Goal: Task Accomplishment & Management: Manage account settings

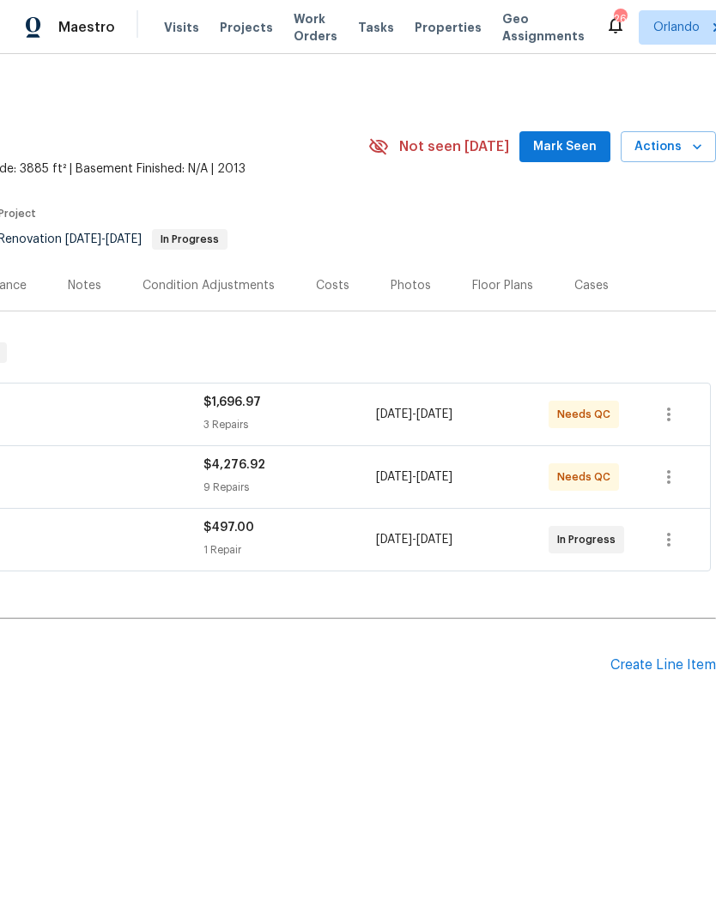
scroll to position [0, 254]
click at [578, 140] on span "Mark Seen" at bounding box center [564, 146] width 63 height 21
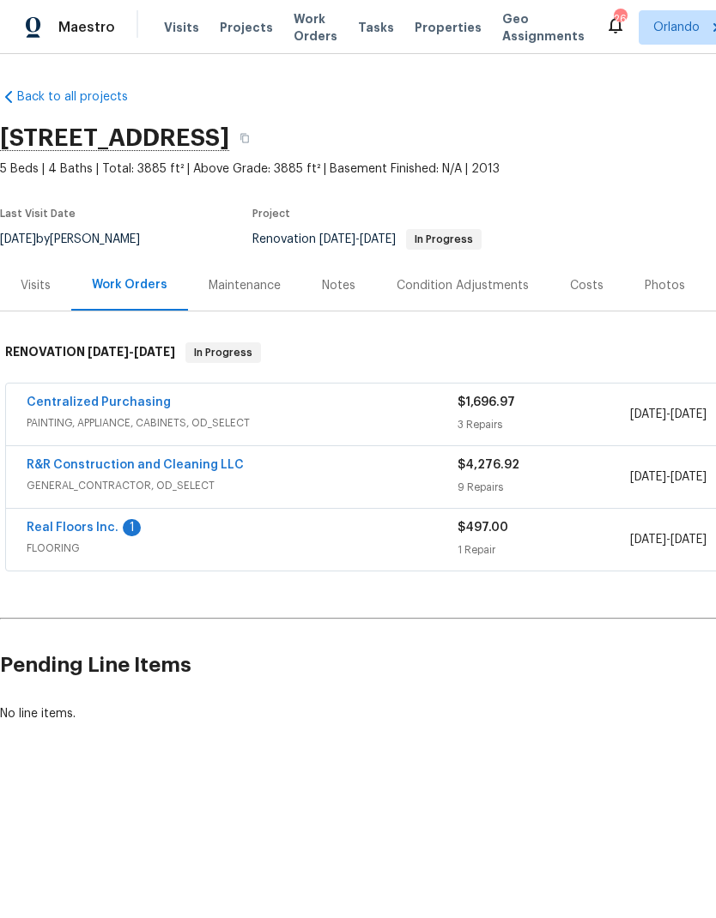
scroll to position [0, 0]
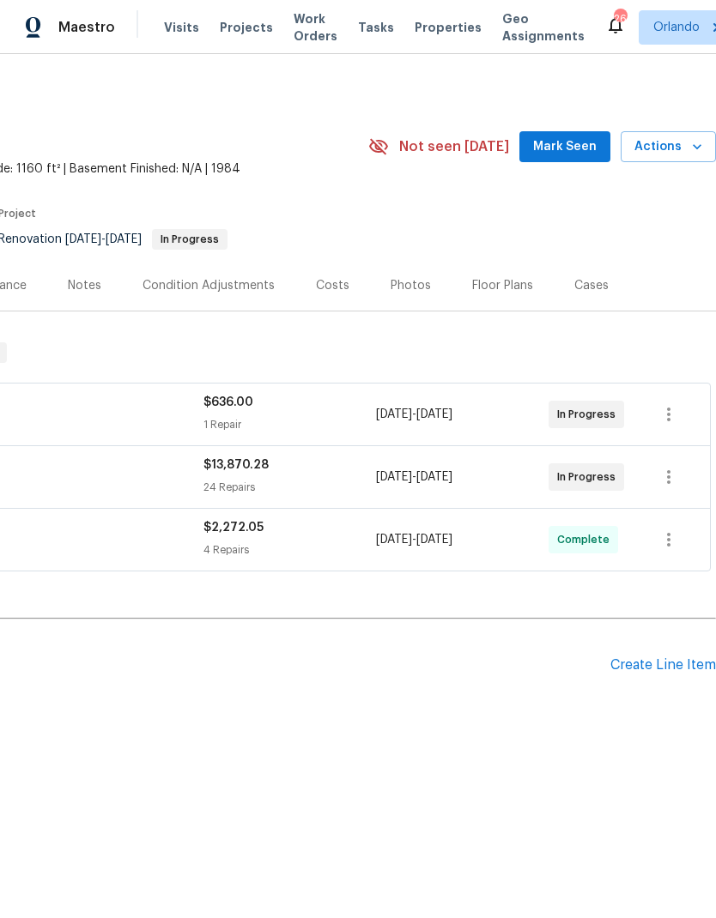
scroll to position [0, 254]
click at [590, 148] on span "Mark Seen" at bounding box center [564, 146] width 63 height 21
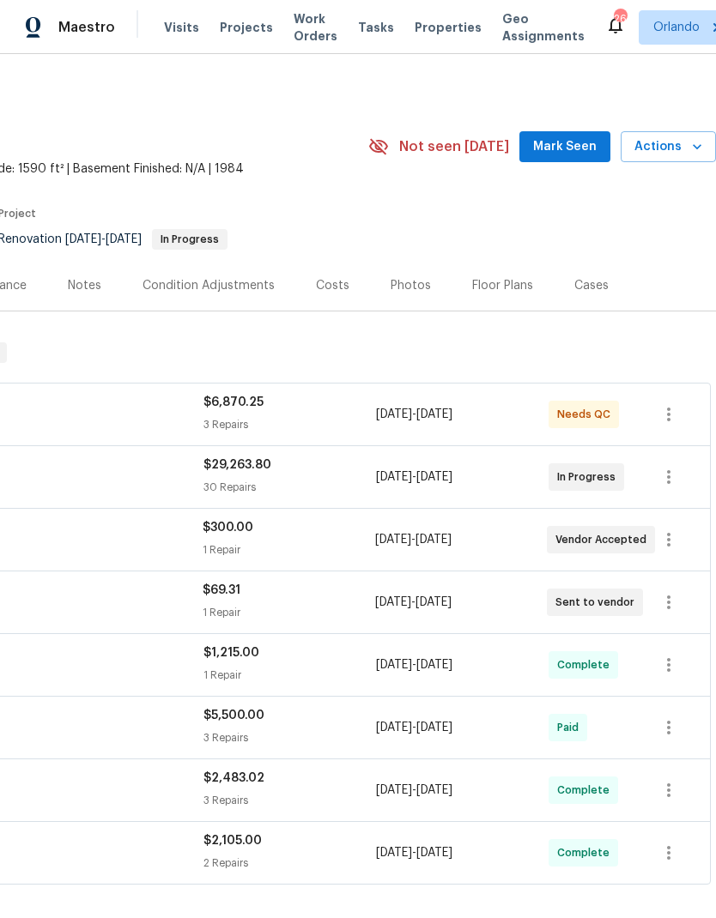
scroll to position [0, 254]
click at [589, 151] on span "Mark Seen" at bounding box center [564, 146] width 63 height 21
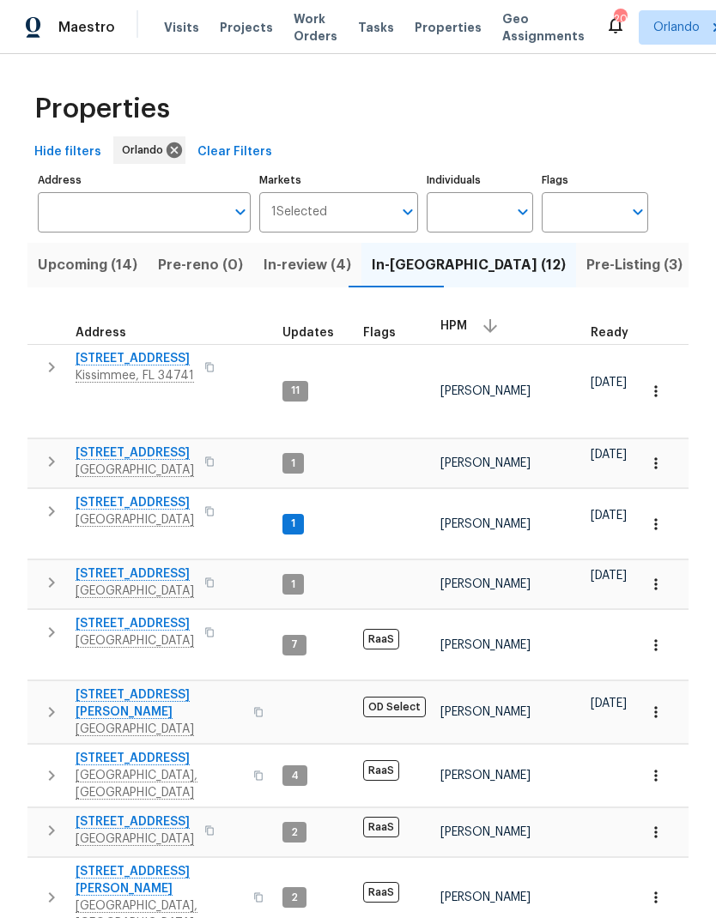
scroll to position [0, 54]
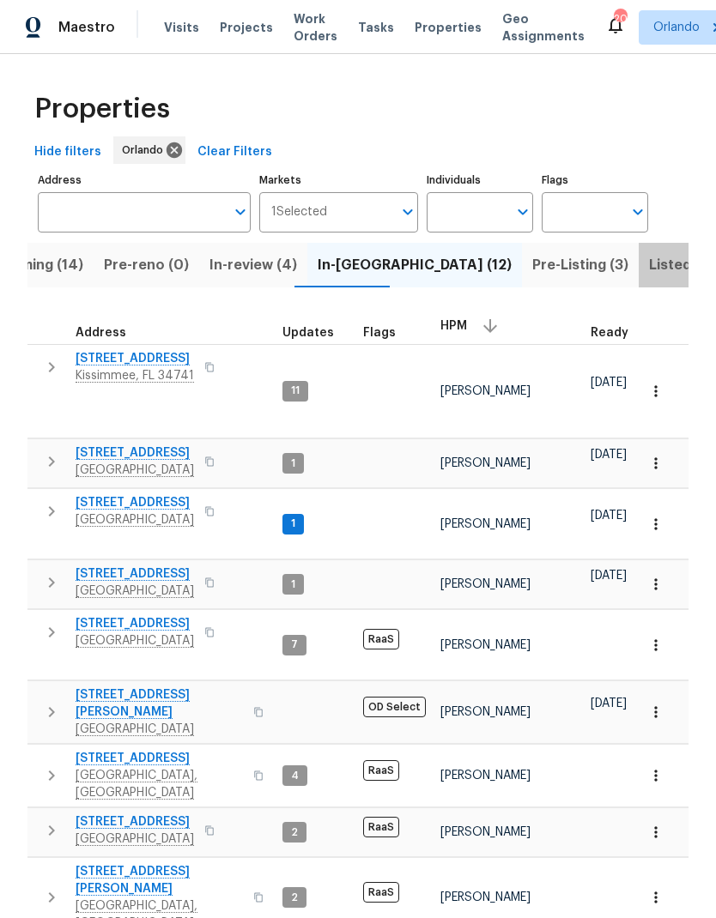
click at [649, 261] on span "Listed (62)" at bounding box center [686, 265] width 74 height 24
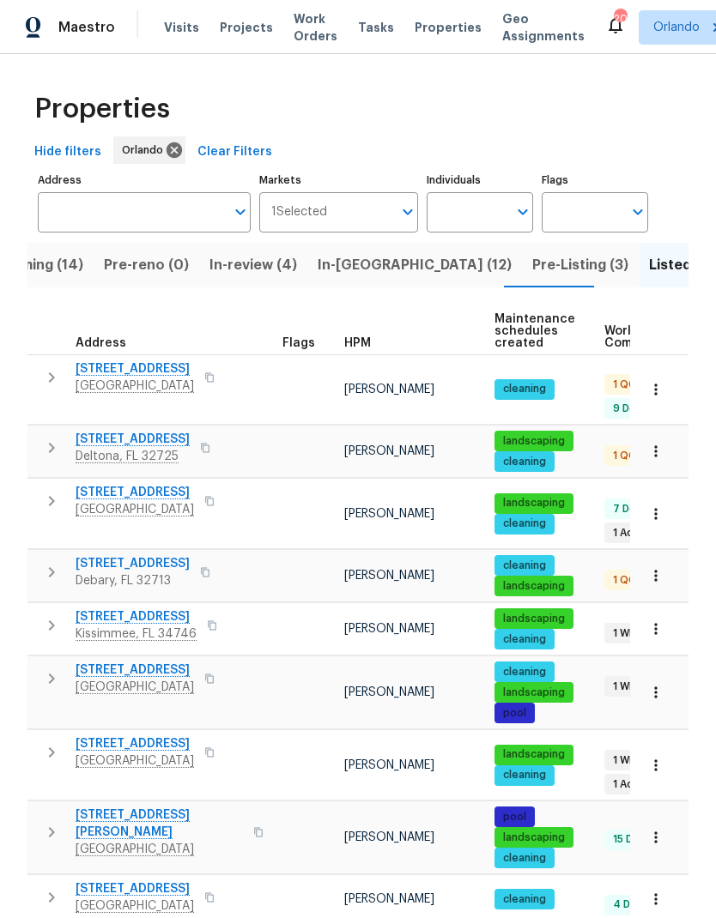
click at [369, 343] on div "HPM" at bounding box center [412, 343] width 136 height 12
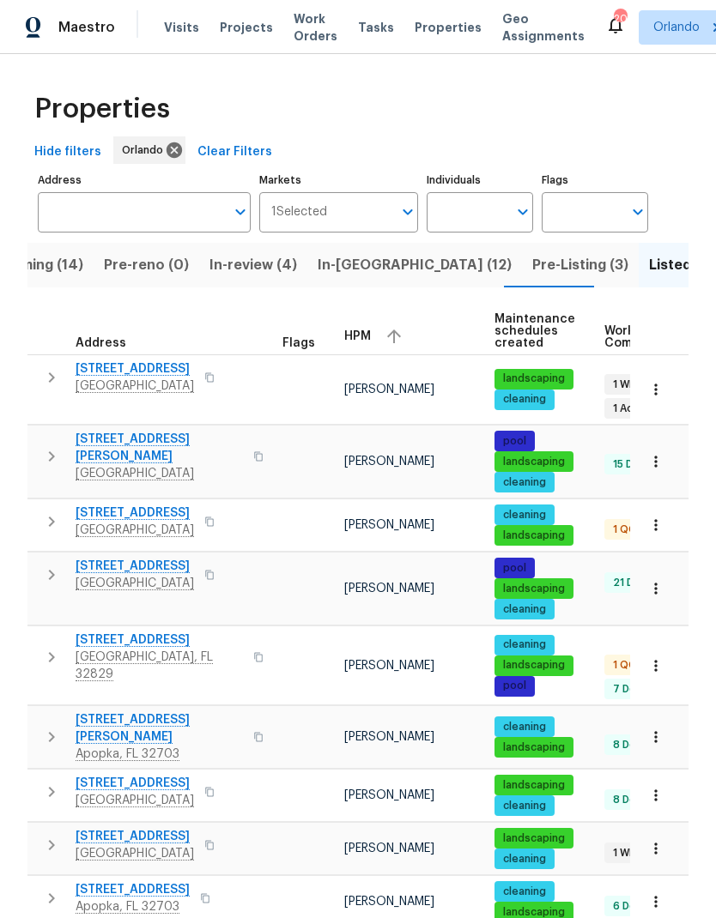
click at [381, 334] on button "button" at bounding box center [394, 337] width 26 height 26
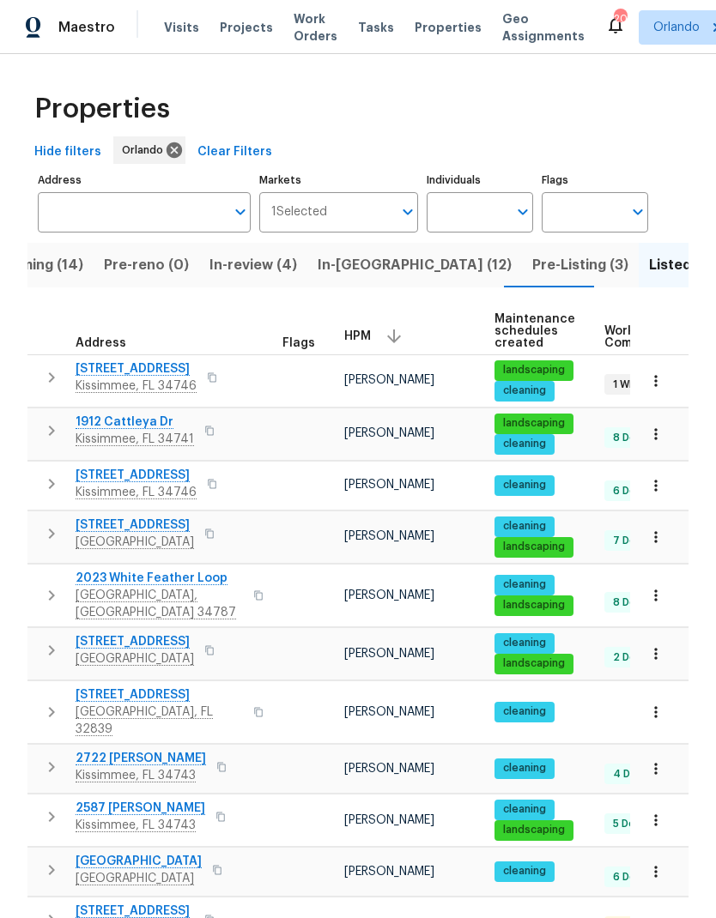
click at [668, 592] on button "button" at bounding box center [656, 596] width 38 height 38
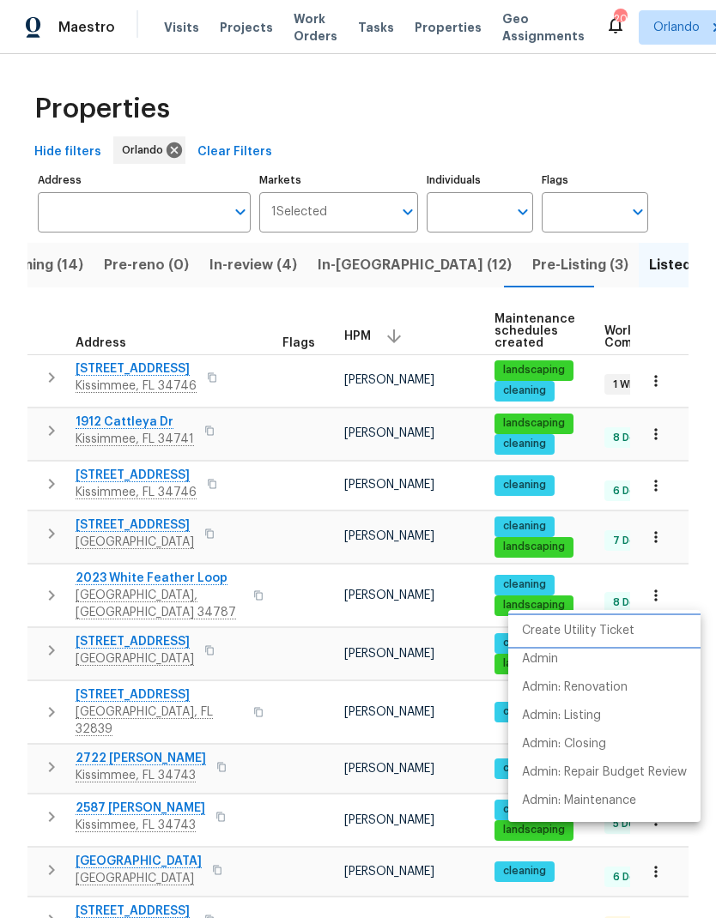
click at [617, 630] on p "Create Utility Ticket" at bounding box center [578, 631] width 112 height 18
click at [578, 744] on p "Admin: Closing" at bounding box center [564, 744] width 84 height 18
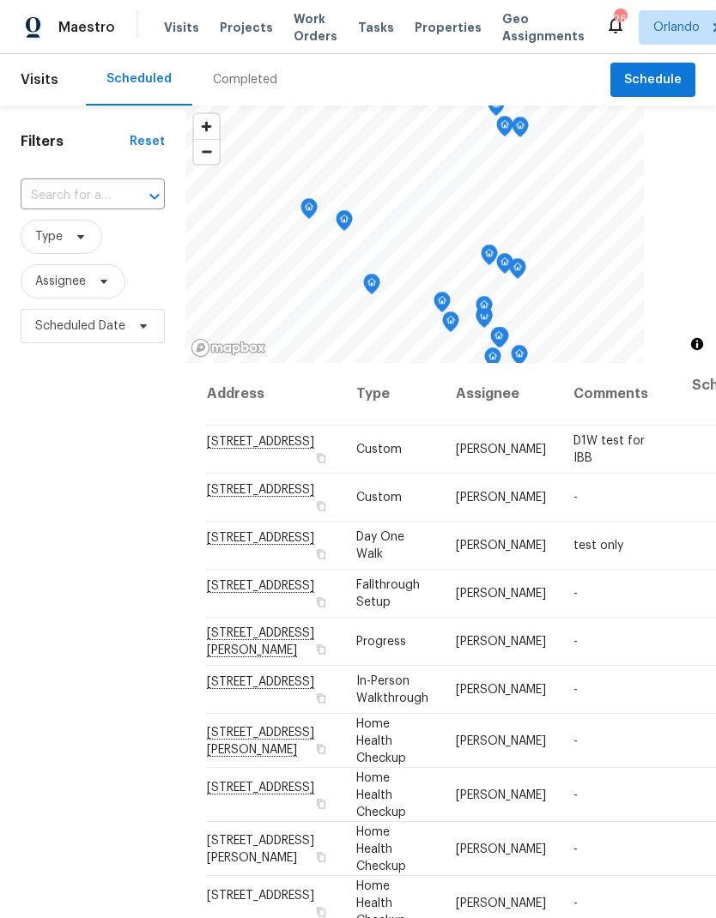
click at [251, 21] on span "Projects" at bounding box center [246, 27] width 53 height 17
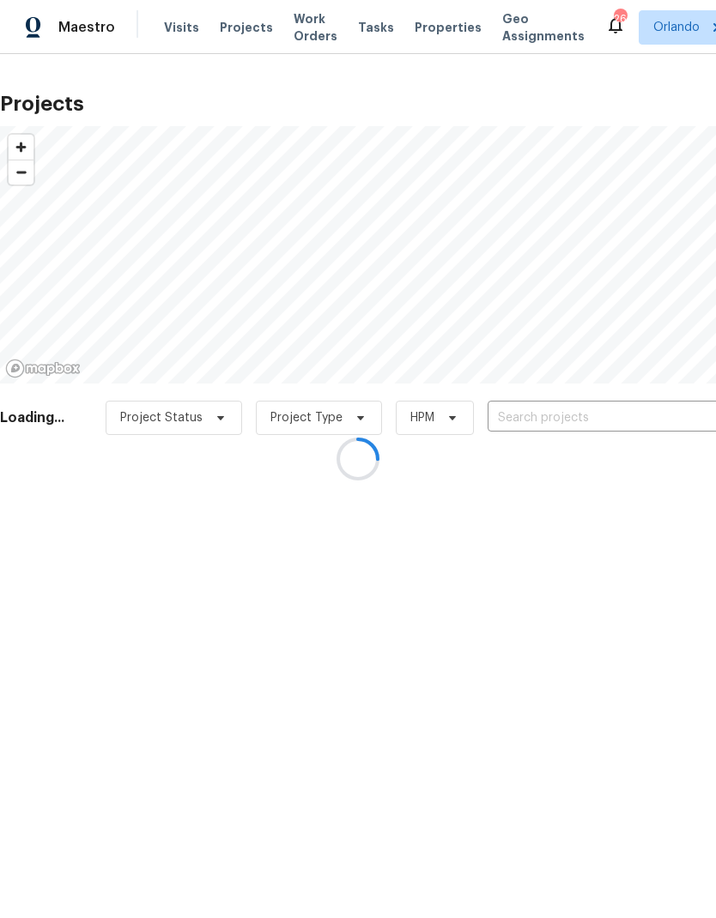
click at [576, 415] on div at bounding box center [358, 459] width 716 height 918
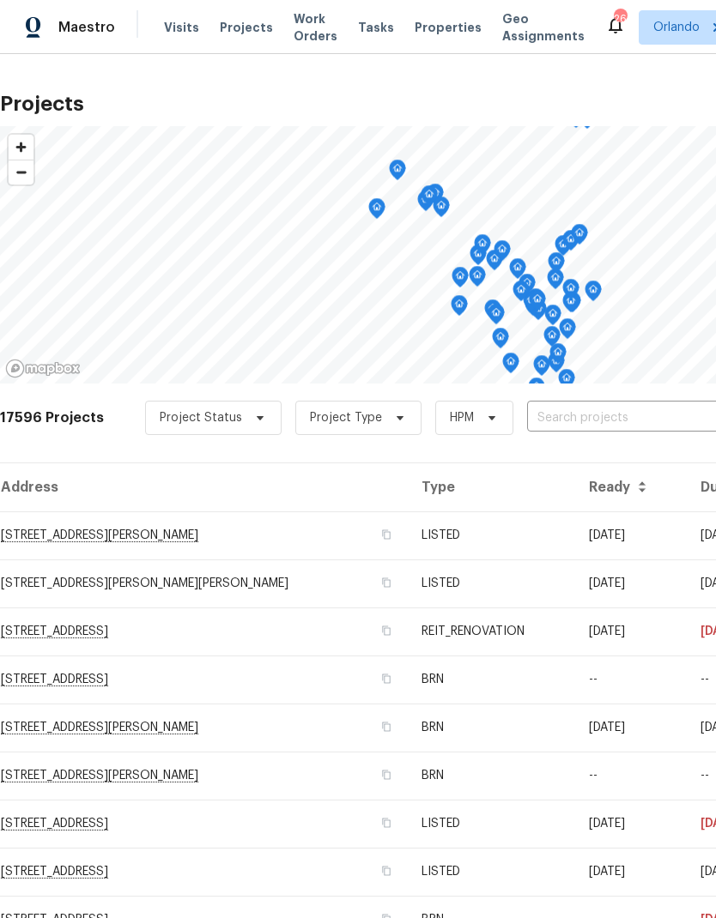
click at [588, 423] on input "text" at bounding box center [625, 418] width 197 height 27
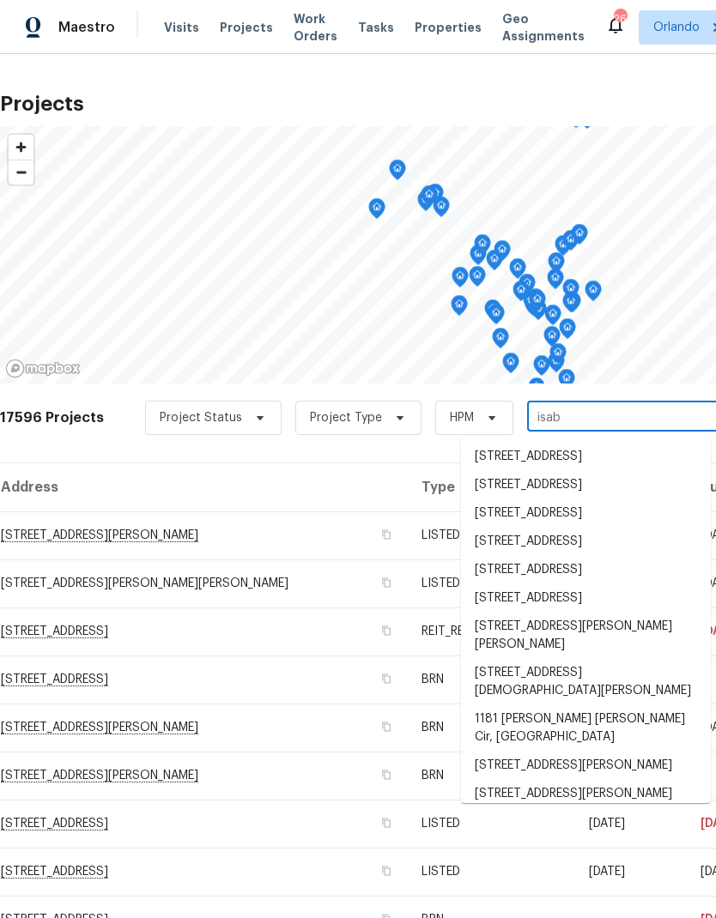
type input "isabe"
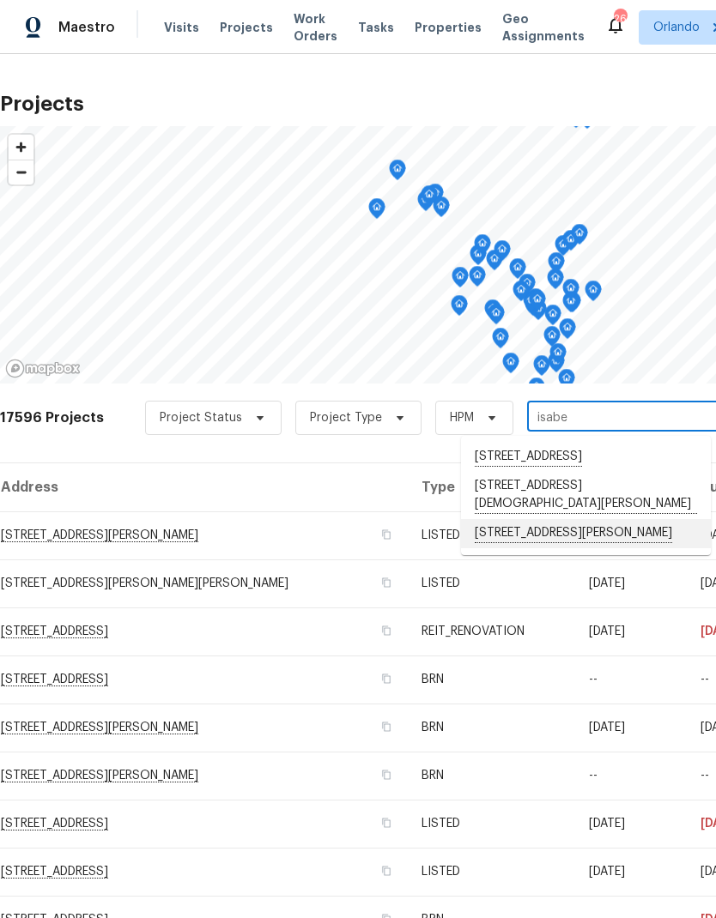
click at [625, 548] on li "[STREET_ADDRESS][PERSON_NAME]" at bounding box center [586, 533] width 250 height 29
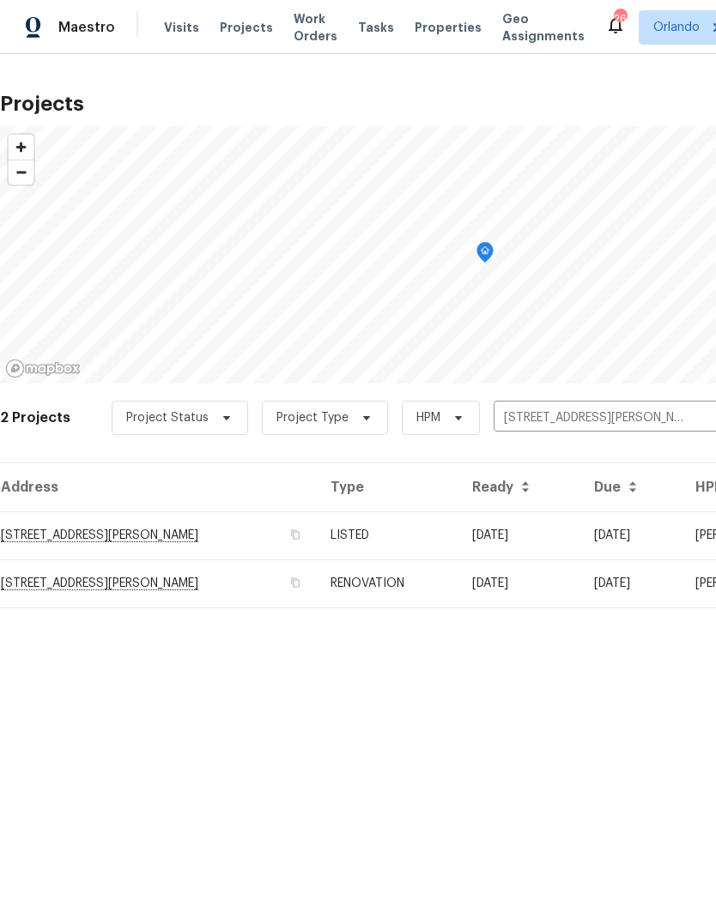
click at [514, 524] on td "[DATE]" at bounding box center [519, 535] width 122 height 48
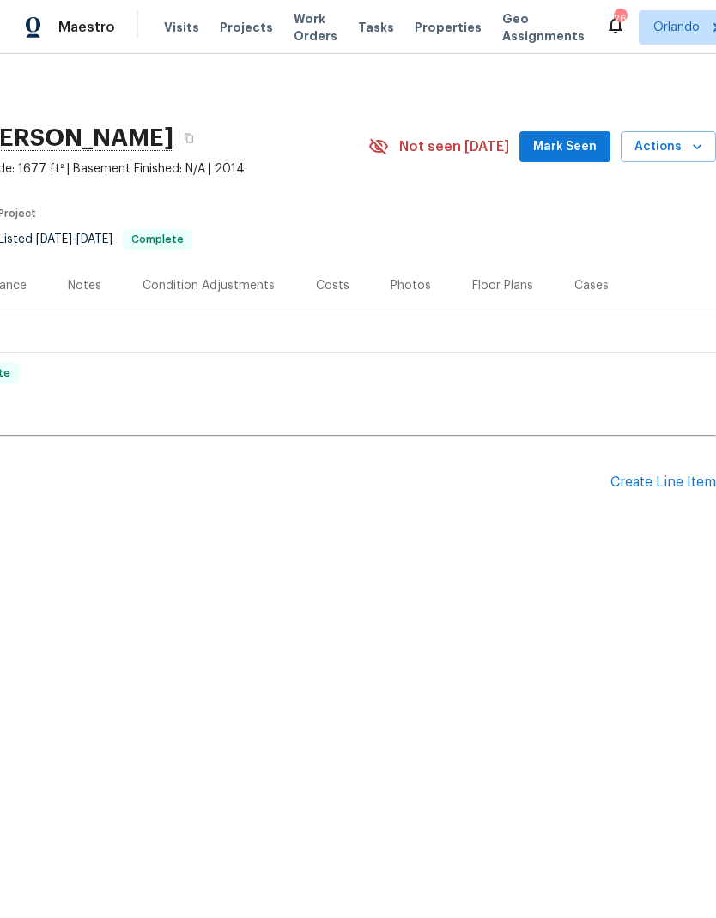
scroll to position [0, 254]
click at [569, 138] on span "Mark Seen" at bounding box center [564, 146] width 63 height 21
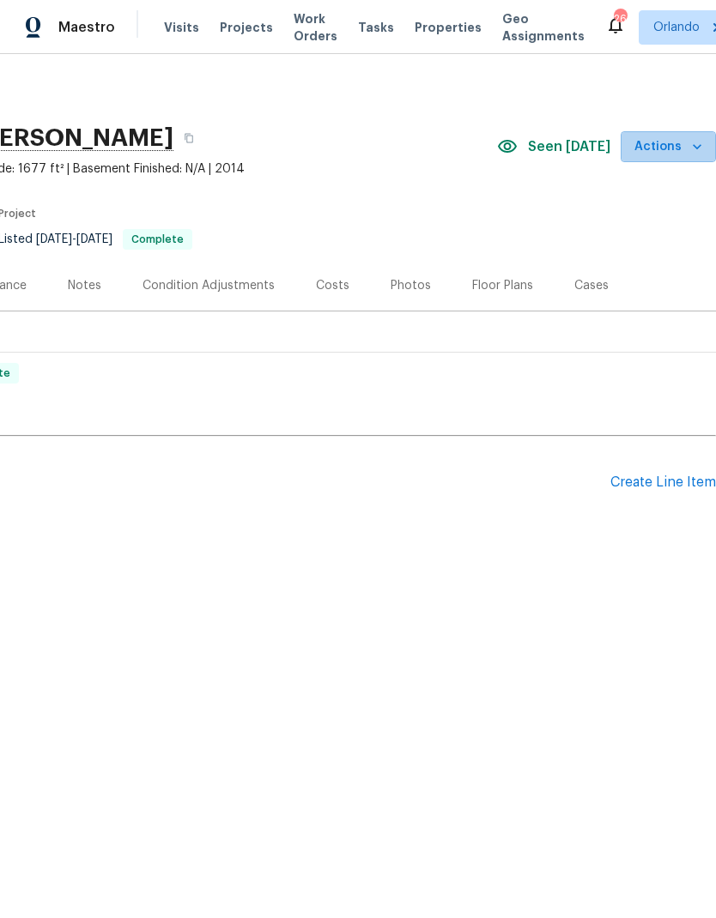
click at [685, 142] on span "Actions" at bounding box center [668, 146] width 68 height 21
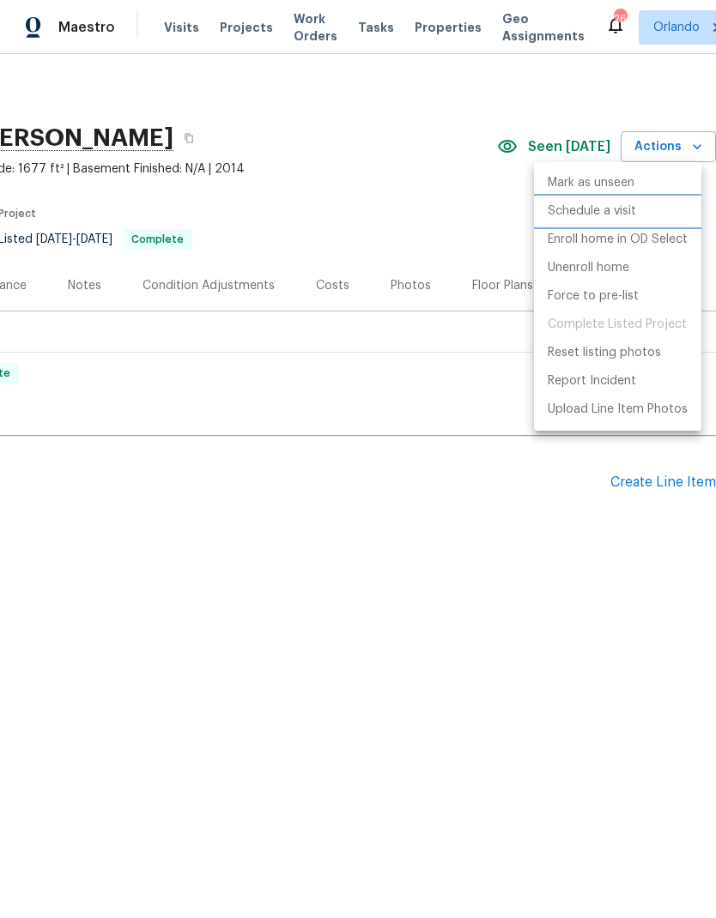
click at [624, 216] on p "Schedule a visit" at bounding box center [591, 212] width 88 height 18
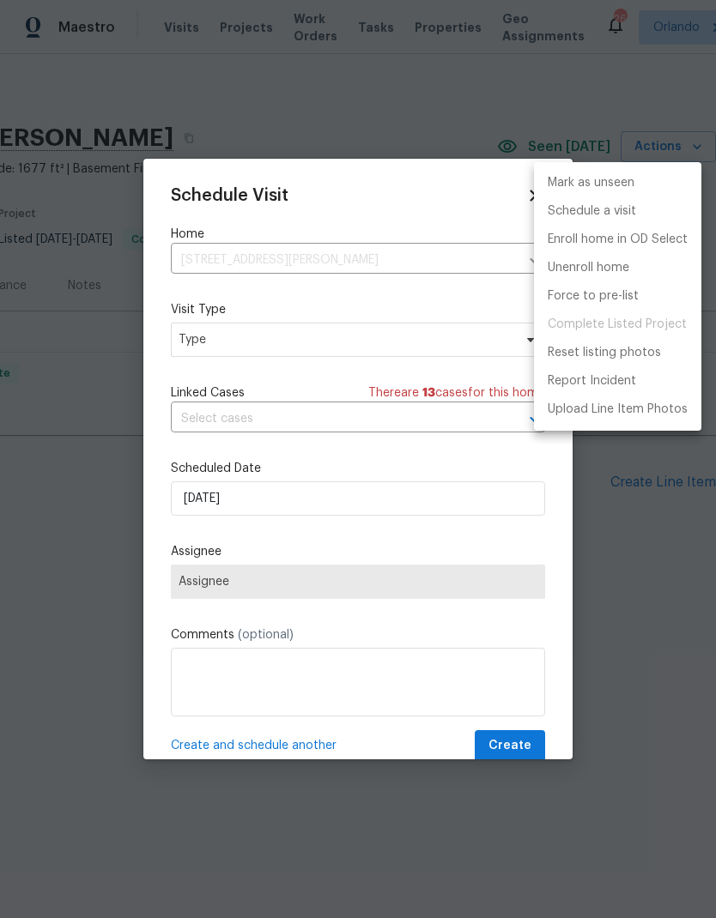
click at [405, 345] on div at bounding box center [358, 459] width 716 height 918
click at [405, 345] on div "Mark as unseen Schedule a visit Enroll home in OD Select Unenroll home Force to…" at bounding box center [358, 459] width 716 height 918
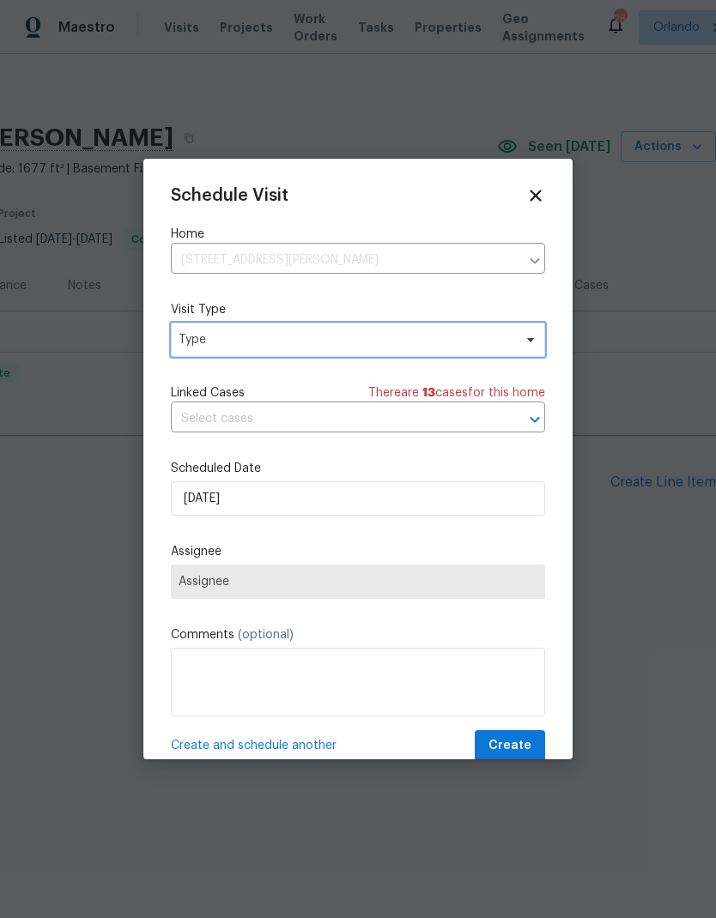
click at [506, 336] on span "Type" at bounding box center [345, 339] width 334 height 17
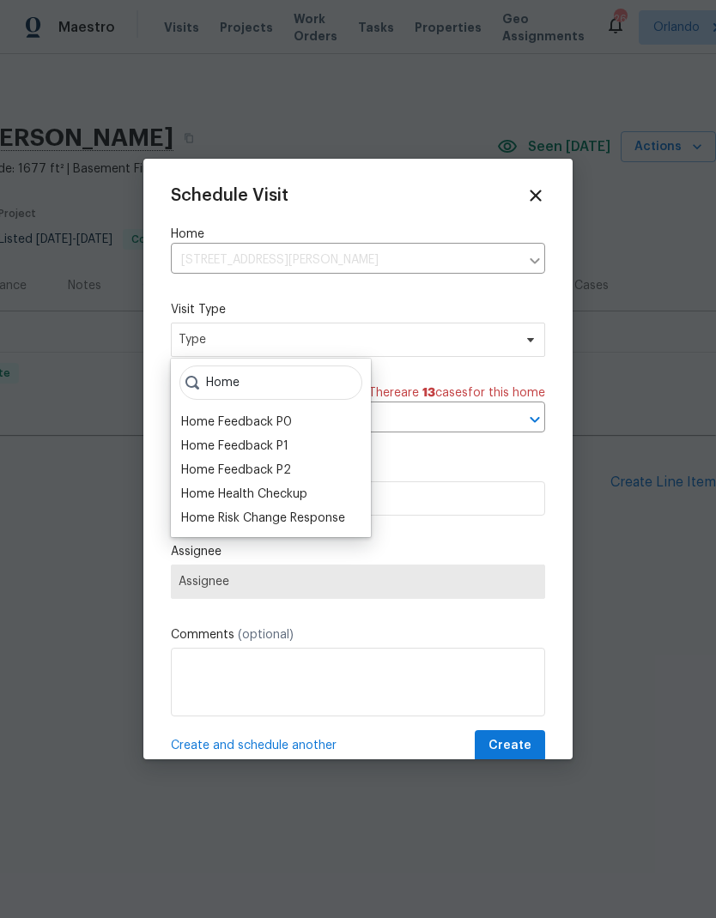
type input "Home"
click at [287, 493] on div "Home Health Checkup" at bounding box center [244, 494] width 126 height 17
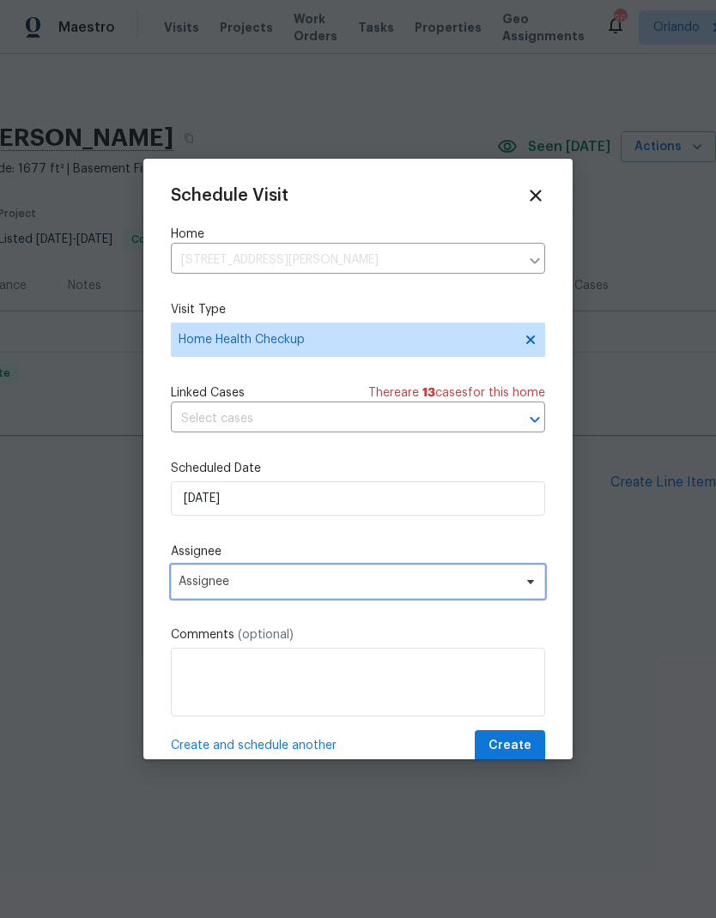
click at [517, 581] on span "Assignee" at bounding box center [358, 582] width 374 height 34
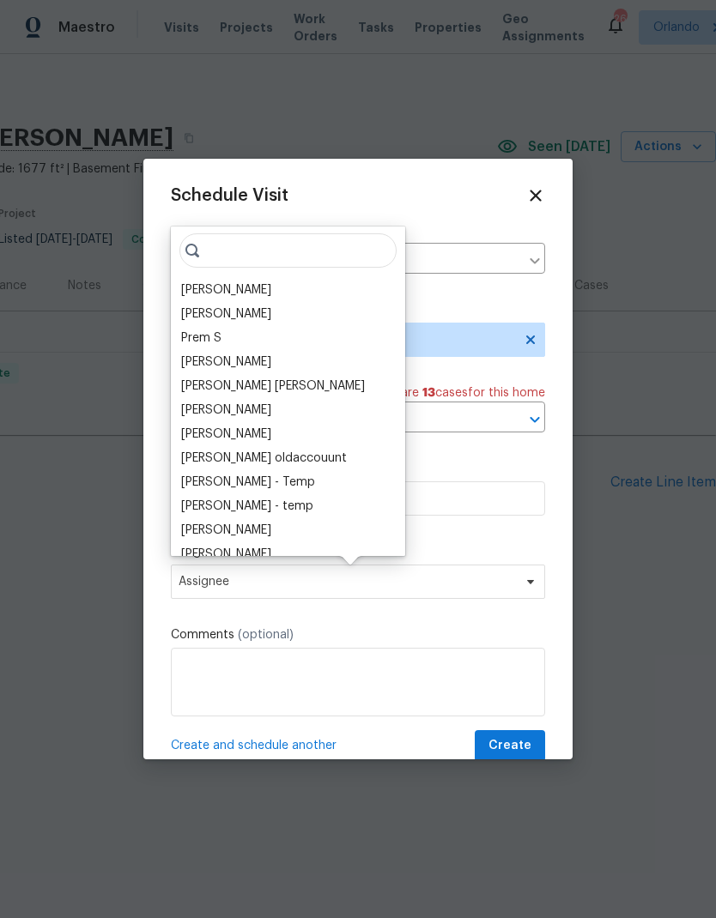
click at [258, 285] on div "[PERSON_NAME]" at bounding box center [226, 289] width 90 height 17
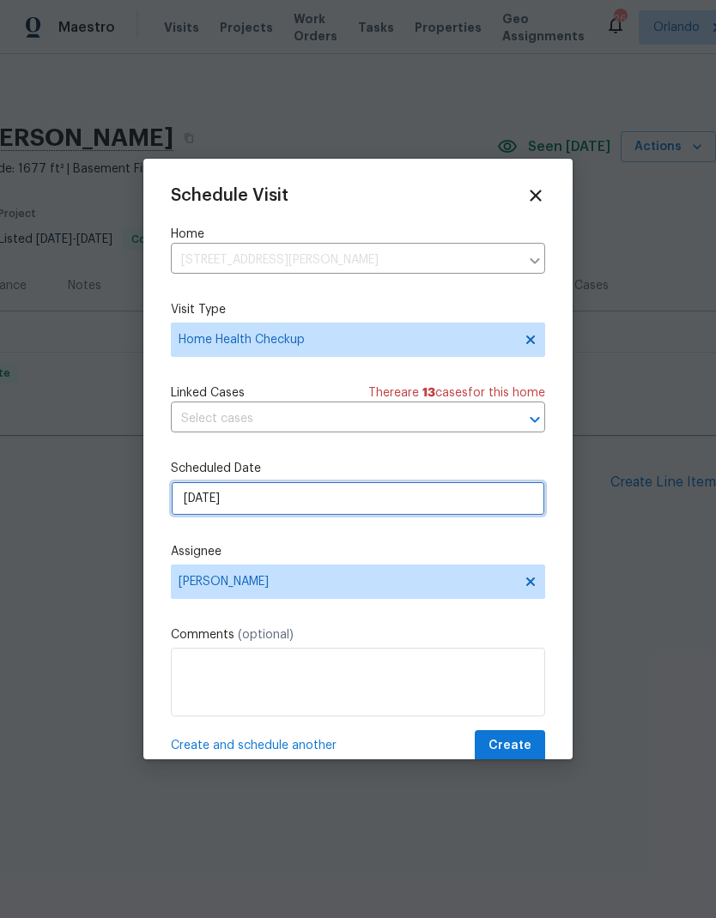
click at [502, 503] on input "[DATE]" at bounding box center [358, 498] width 374 height 34
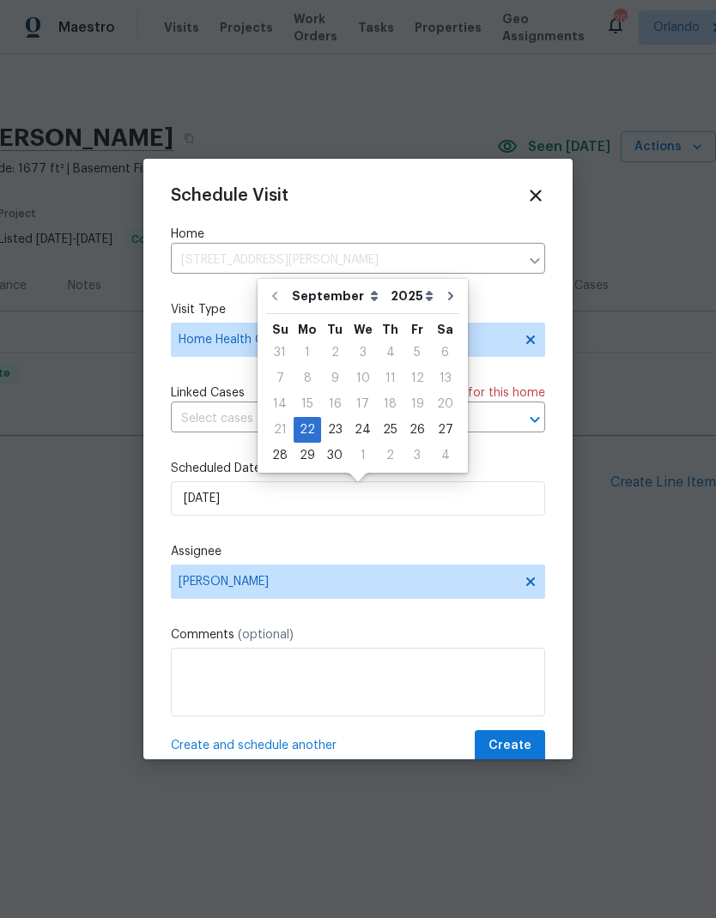
click at [540, 286] on div "Schedule Visit Home [STREET_ADDRESS][PERSON_NAME] ​ Visit Type Home Health Chec…" at bounding box center [358, 474] width 374 height 576
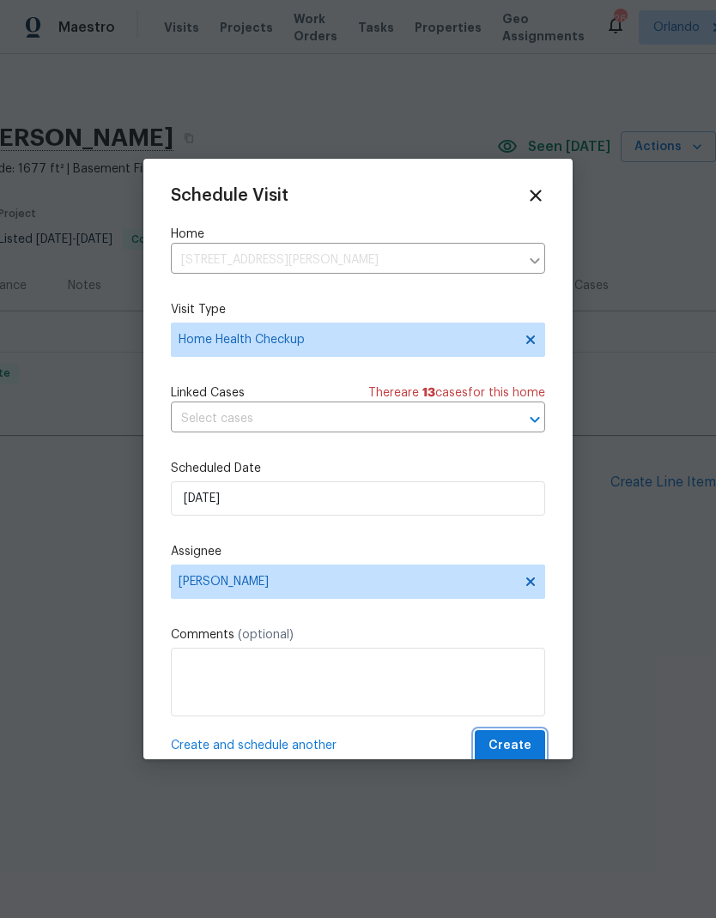
click at [514, 739] on button "Create" at bounding box center [510, 746] width 70 height 32
